Goal: Information Seeking & Learning: Learn about a topic

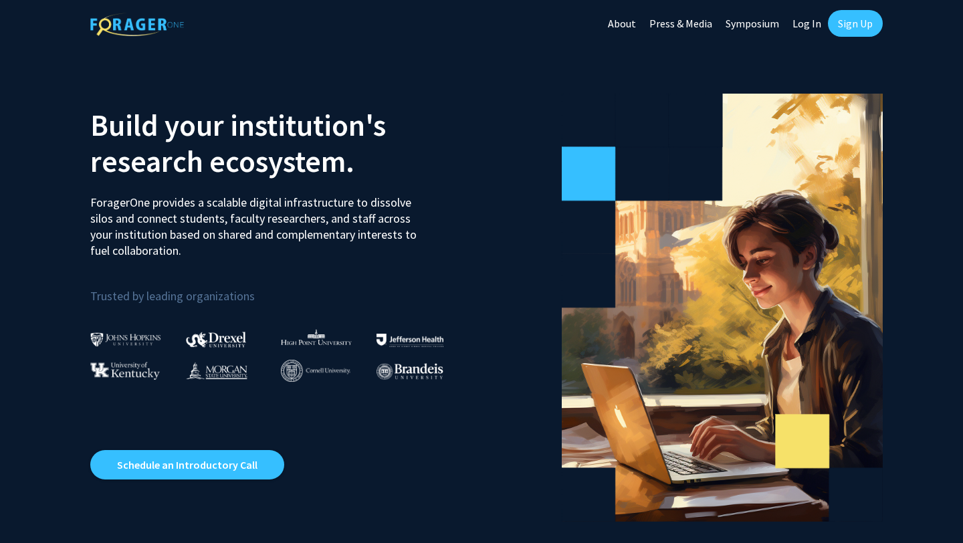
click at [804, 27] on link "Log In" at bounding box center [806, 23] width 42 height 47
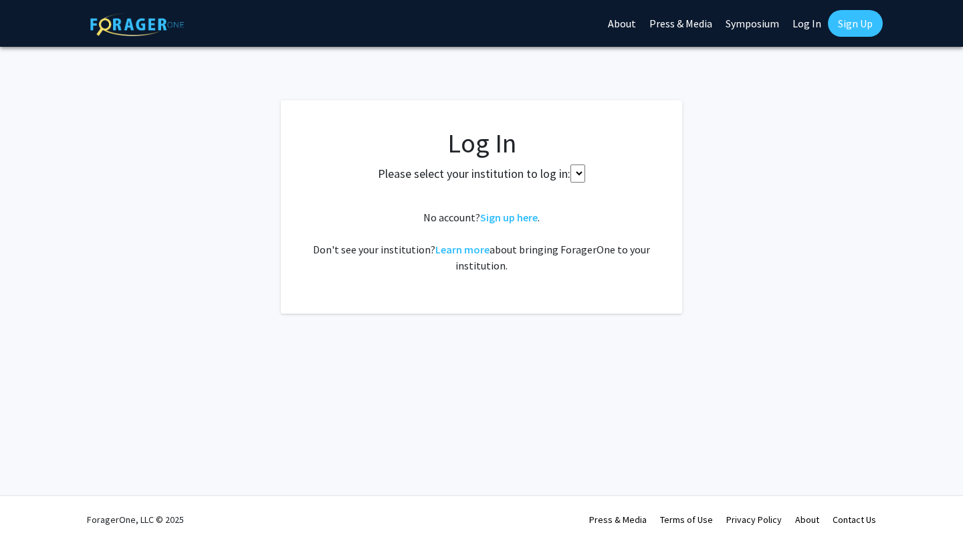
select select
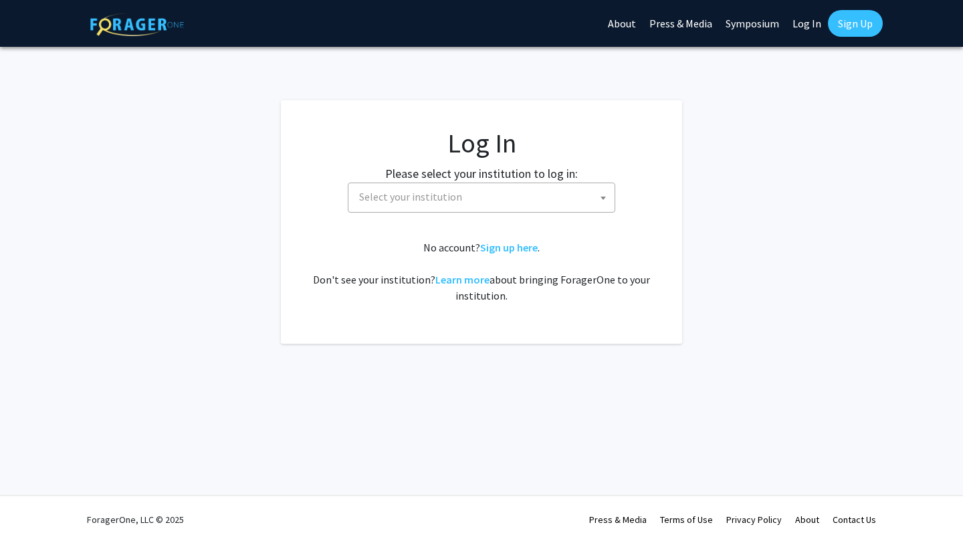
click at [512, 195] on span "Select your institution" at bounding box center [484, 196] width 261 height 27
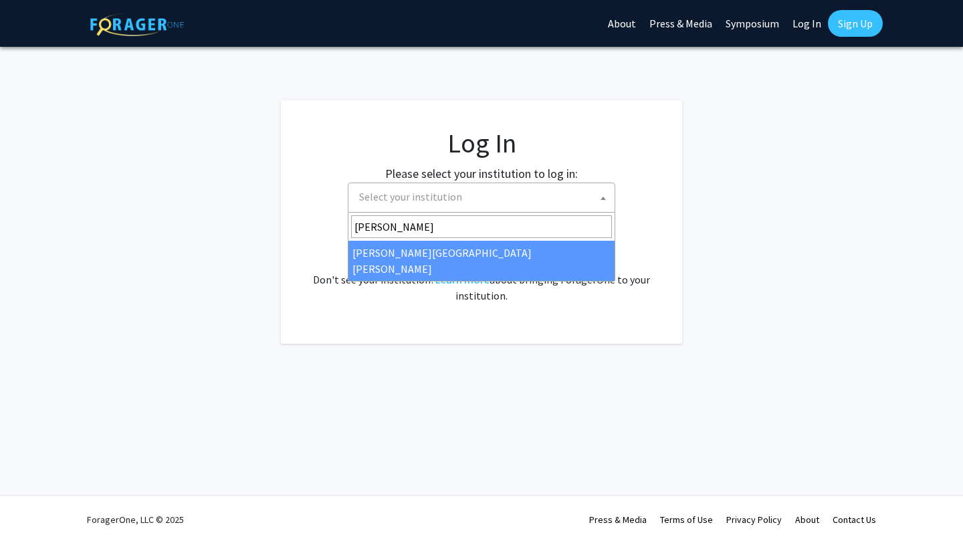
type input "[PERSON_NAME]"
select select "1"
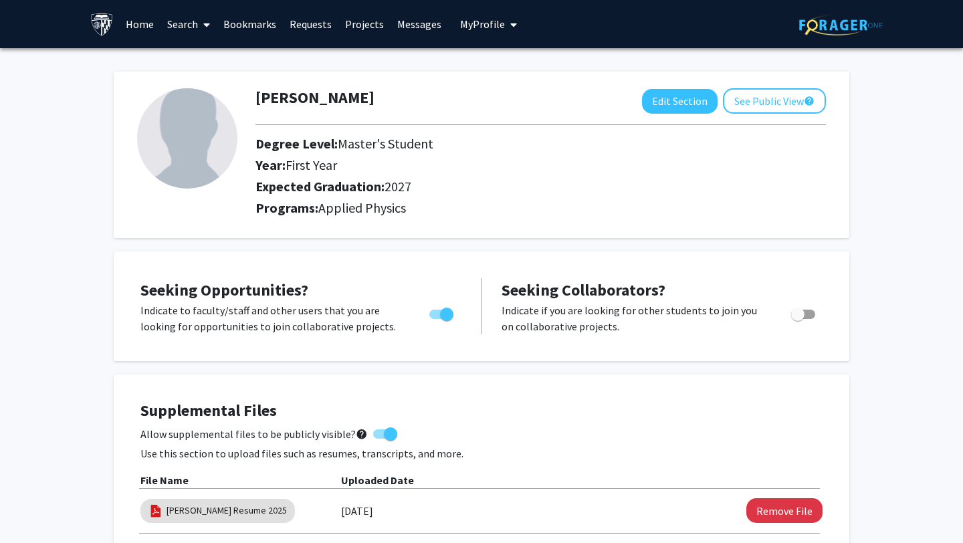
click at [203, 24] on span at bounding box center [204, 24] width 12 height 47
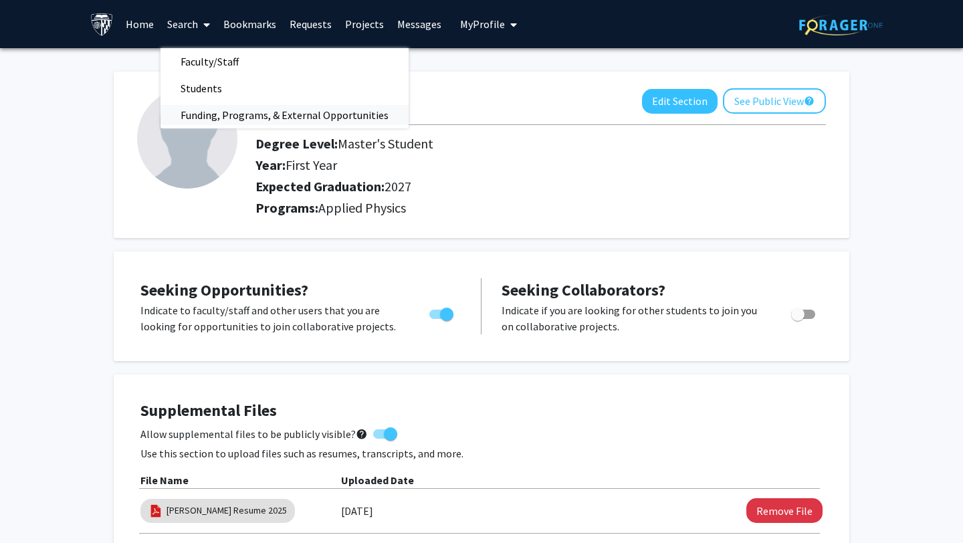
click at [206, 110] on span "Funding, Programs, & External Opportunities" at bounding box center [284, 115] width 248 height 27
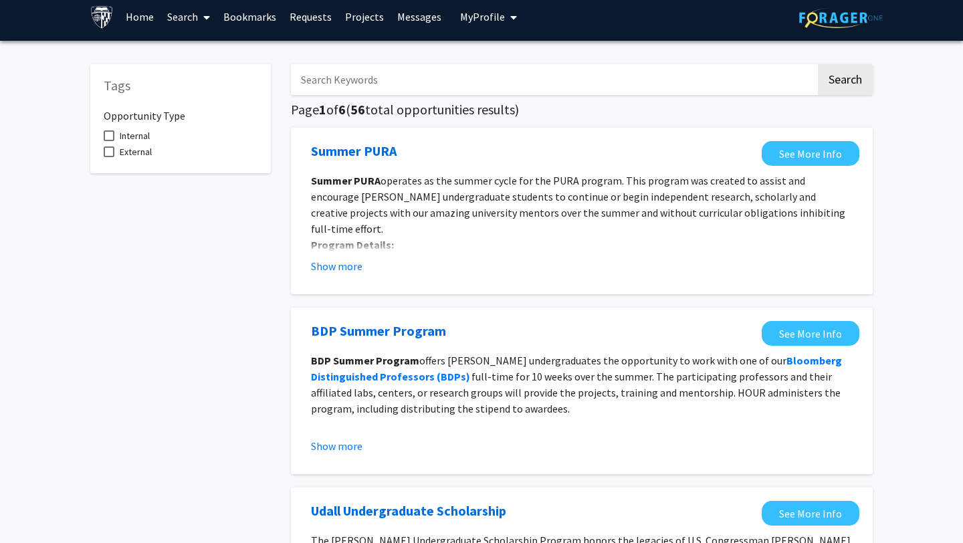
scroll to position [9, 0]
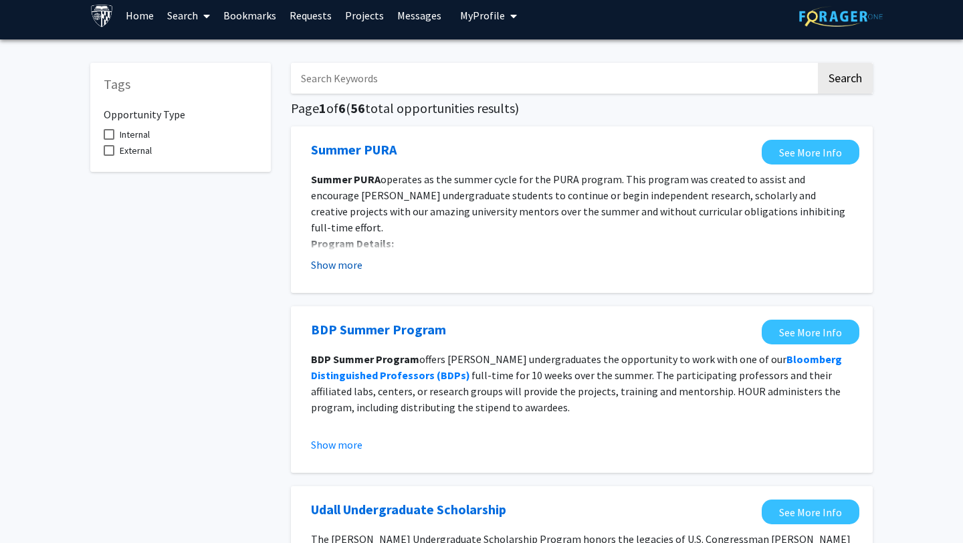
click at [337, 266] on button "Show more" at bounding box center [336, 265] width 51 height 16
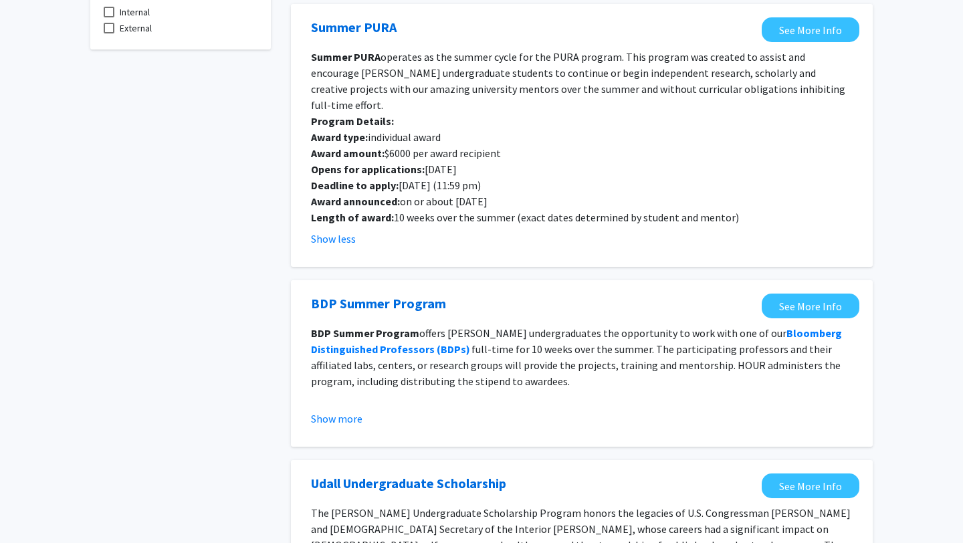
scroll to position [0, 0]
